Goal: Navigation & Orientation: Find specific page/section

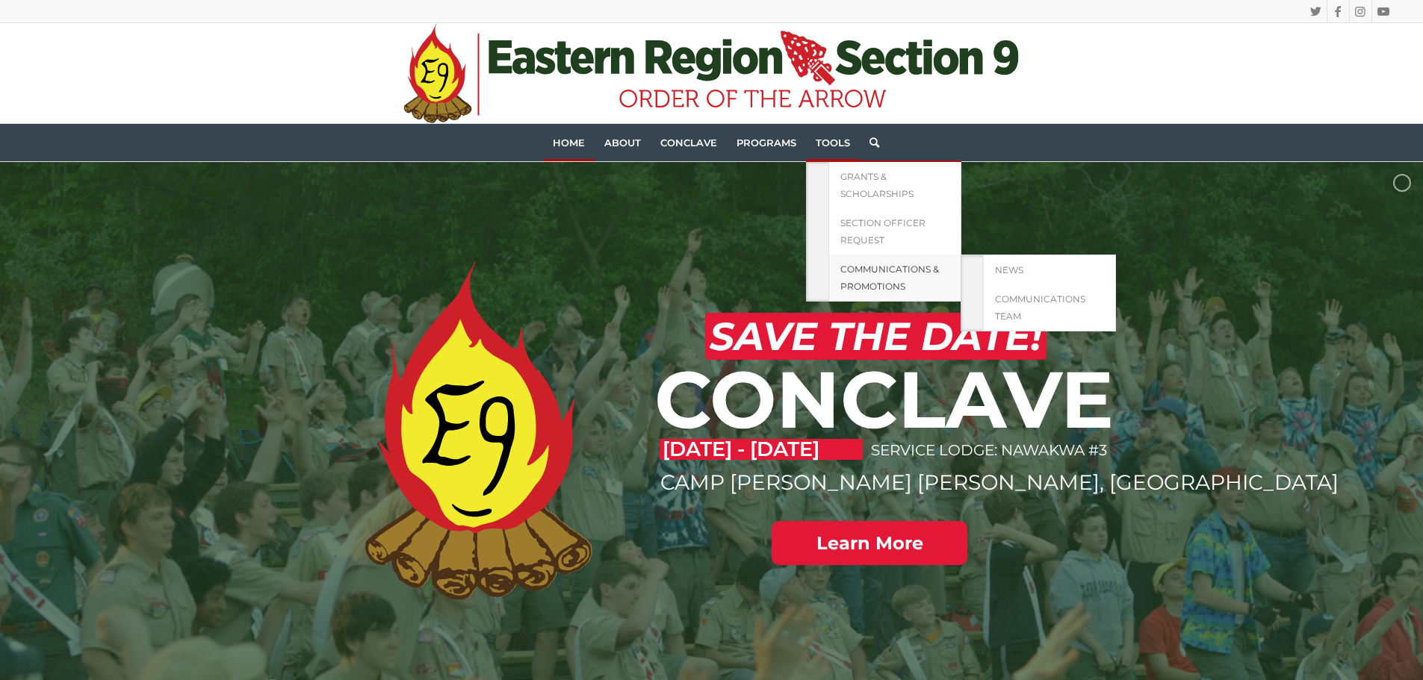
click at [866, 264] on span "Communications & Promotions" at bounding box center [889, 278] width 99 height 28
click at [1041, 270] on link "News" at bounding box center [1049, 269] width 133 height 29
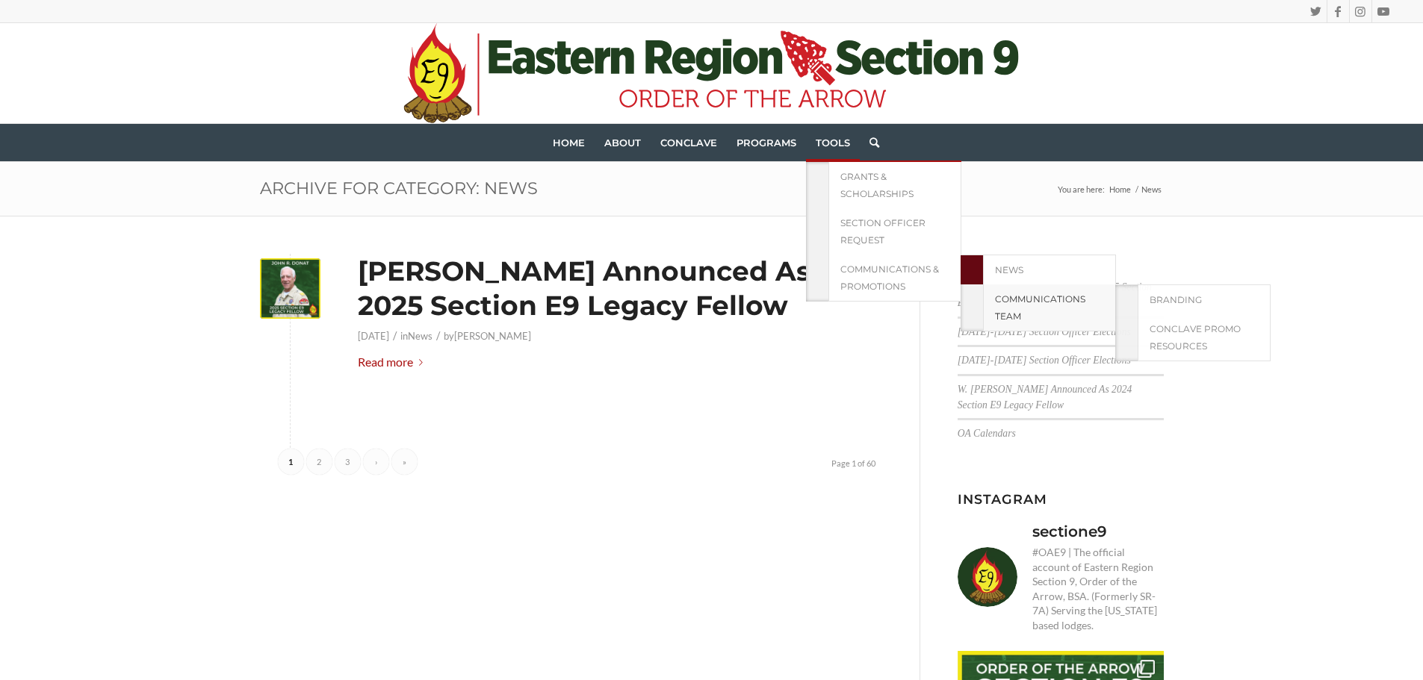
click at [1052, 316] on link "Communications Team" at bounding box center [1049, 308] width 133 height 47
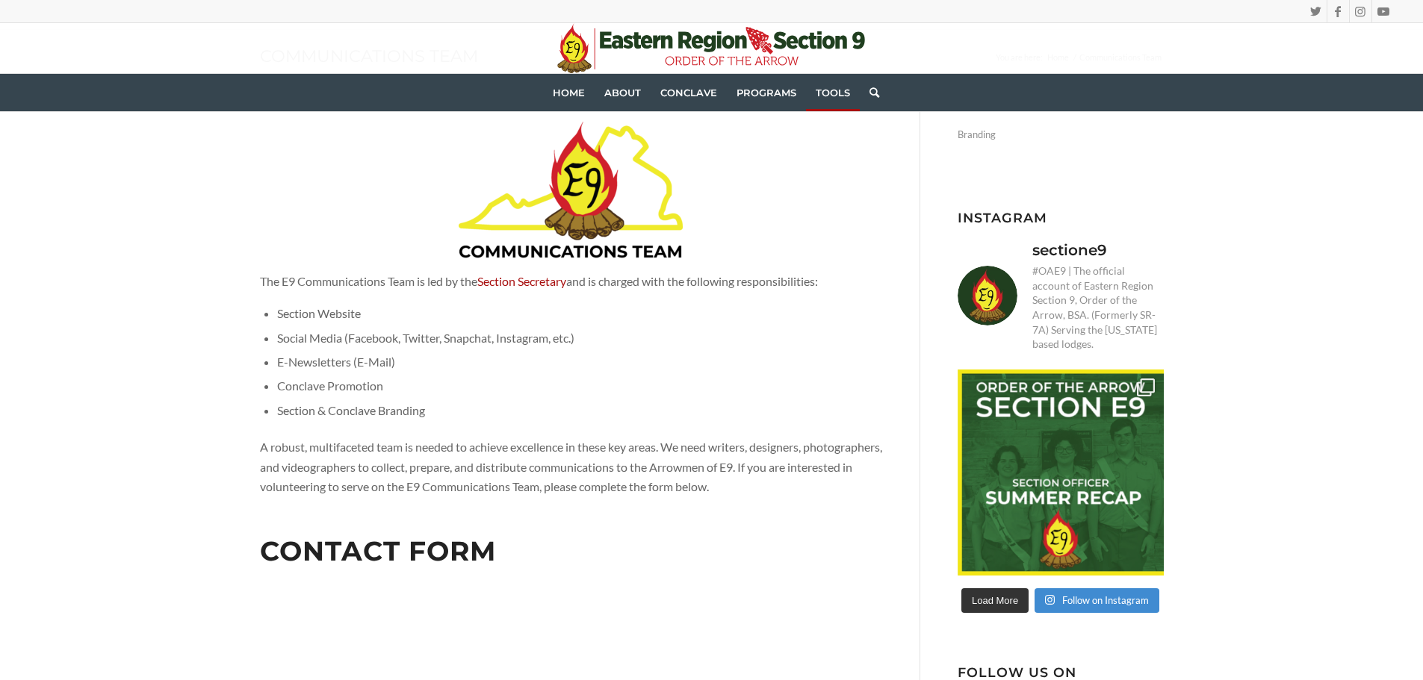
scroll to position [149, 0]
